Goal: Information Seeking & Learning: Learn about a topic

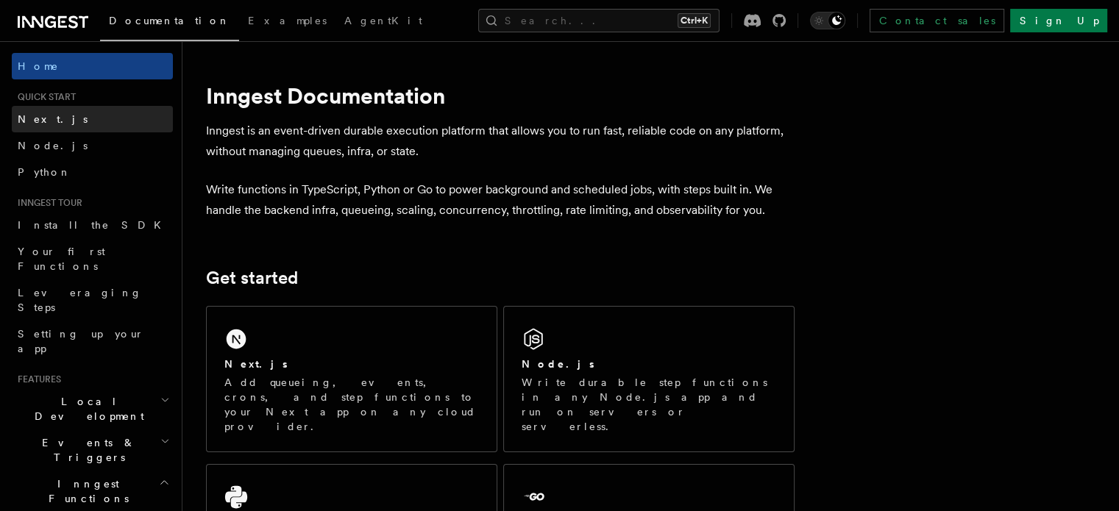
click at [54, 128] on link "Next.js" at bounding box center [92, 119] width 161 height 26
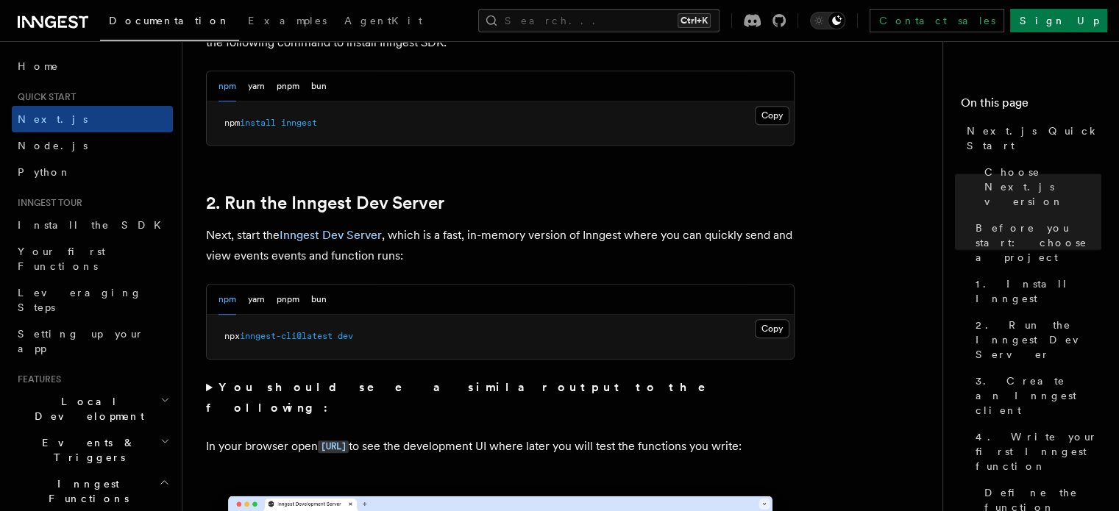
scroll to position [915, 0]
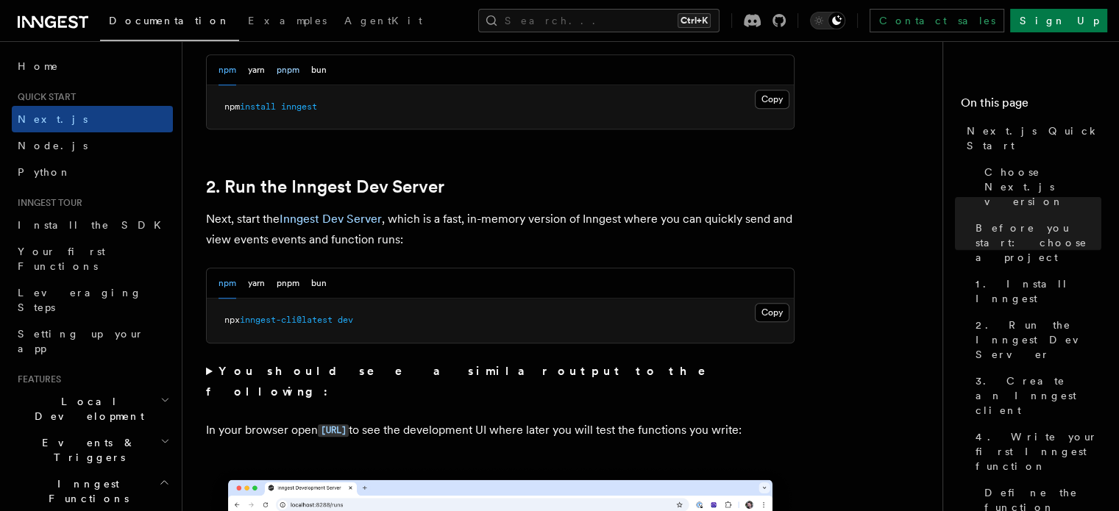
click at [279, 63] on button "pnpm" at bounding box center [288, 70] width 23 height 30
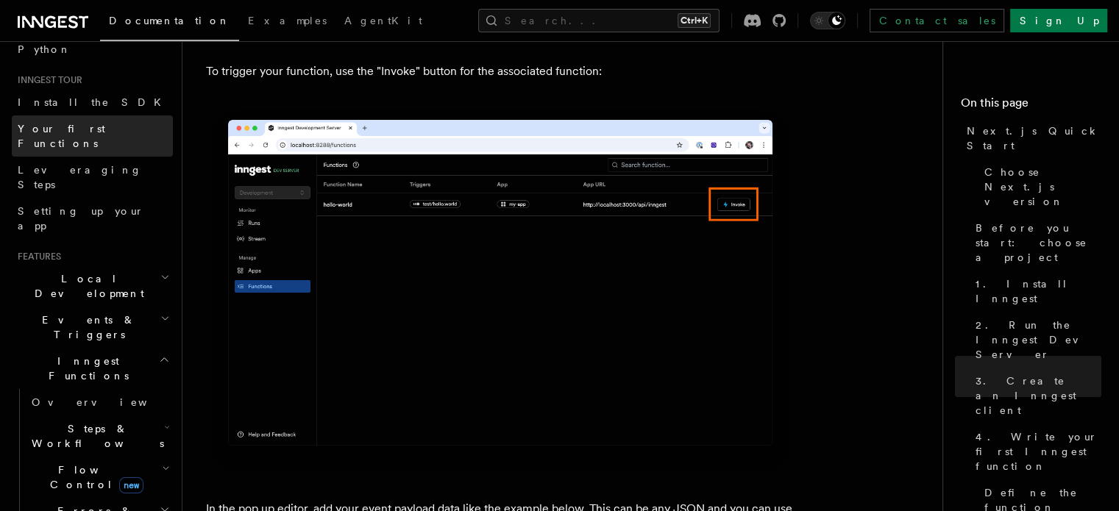
scroll to position [124, 0]
click at [141, 415] on h2 "Steps & Workflows" at bounding box center [99, 435] width 147 height 41
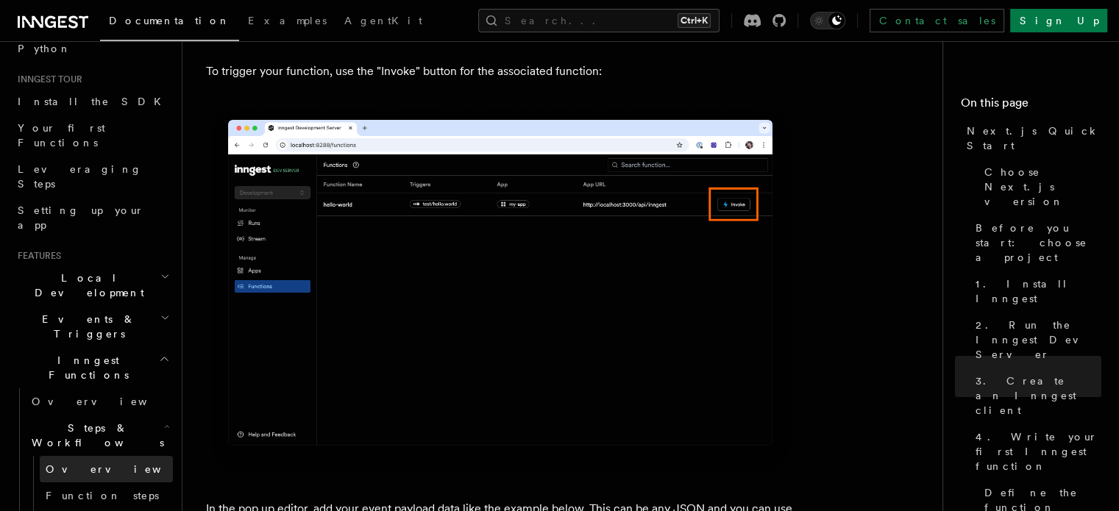
click at [79, 456] on link "Overview" at bounding box center [106, 469] width 133 height 26
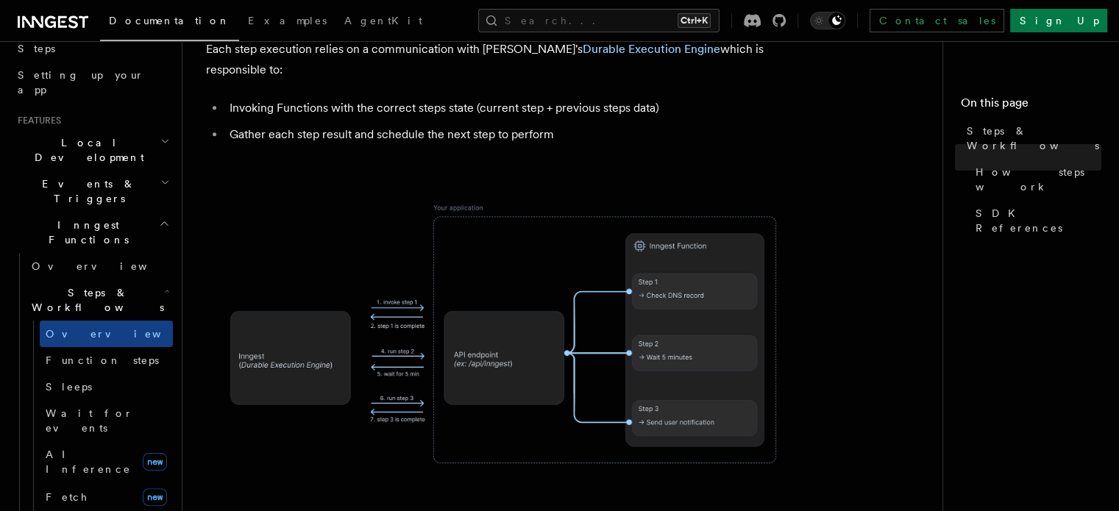
scroll to position [257, 0]
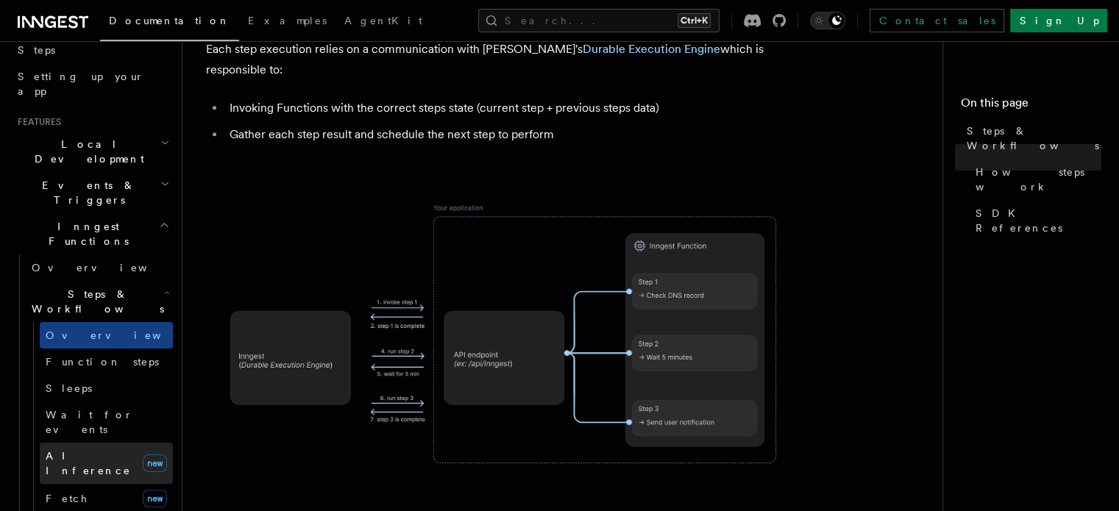
click at [76, 450] on span "AI Inference" at bounding box center [88, 463] width 85 height 26
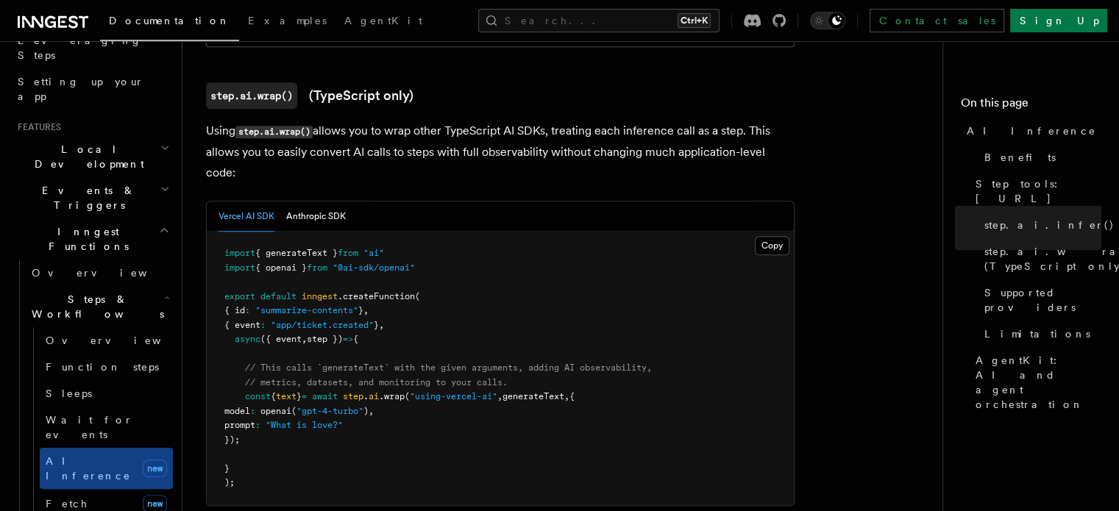
scroll to position [1412, 0]
click at [321, 202] on button "Anthropic SDK" at bounding box center [316, 217] width 60 height 30
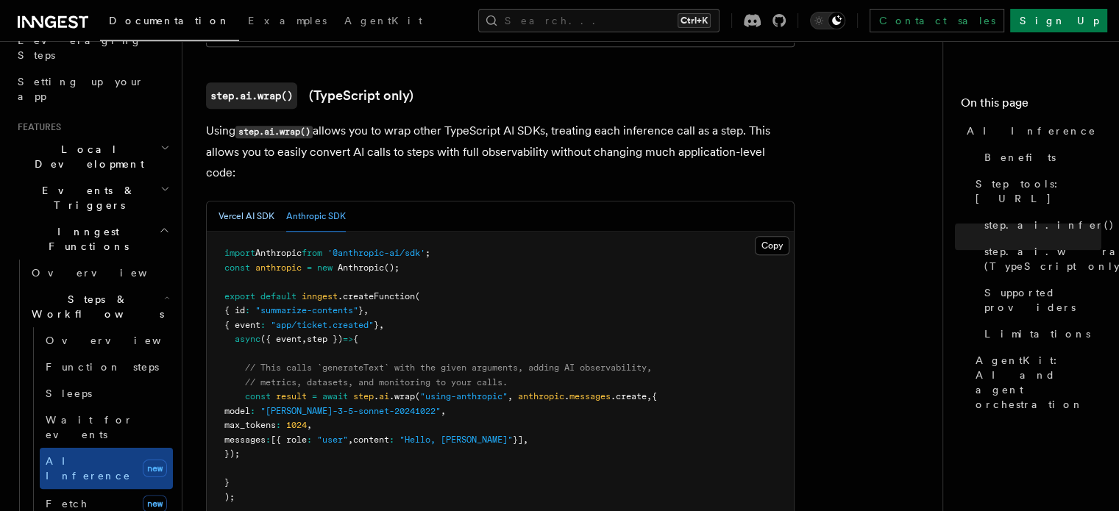
click at [256, 202] on button "Vercel AI SDK" at bounding box center [246, 217] width 56 height 30
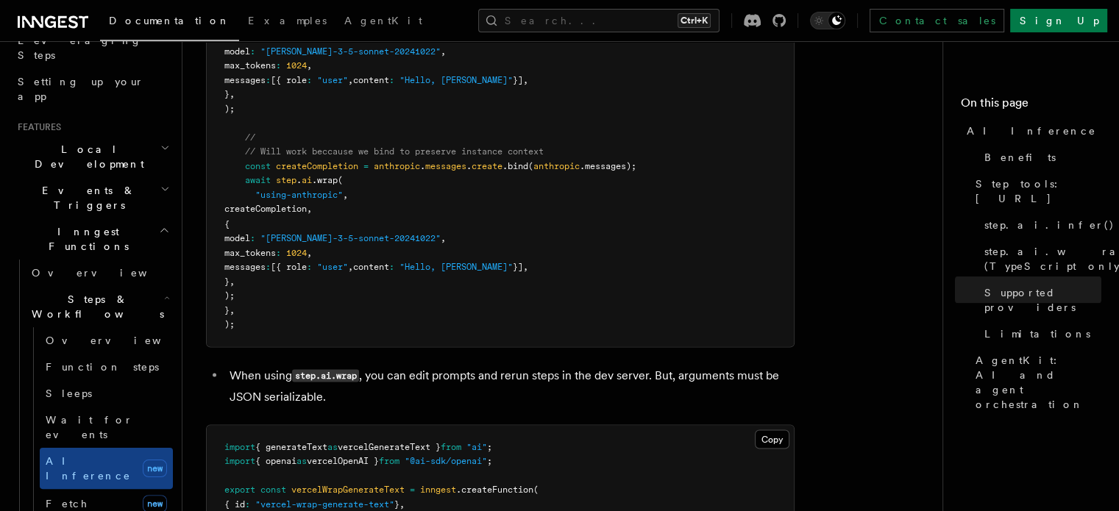
scroll to position [2571, 0]
